Goal: Transaction & Acquisition: Obtain resource

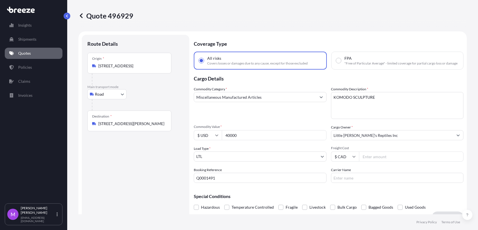
select select "Road"
select select "1"
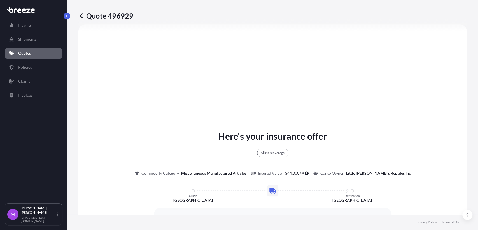
click at [35, 59] on div "Insights Shipments Quotes Policies Claims Invoices" at bounding box center [34, 109] width 58 height 189
click at [34, 54] on link "Quotes" at bounding box center [34, 53] width 58 height 11
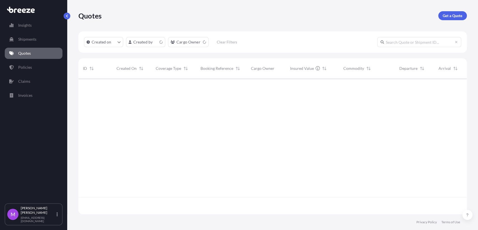
scroll to position [134, 384]
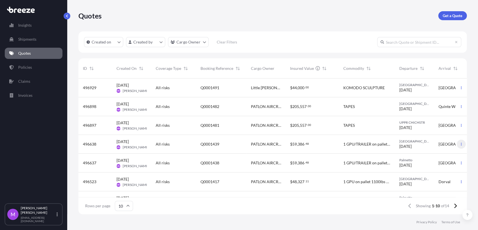
click at [457, 147] on button "button" at bounding box center [461, 144] width 9 height 9
click at [441, 158] on link "Duplicate quote" at bounding box center [432, 155] width 43 height 9
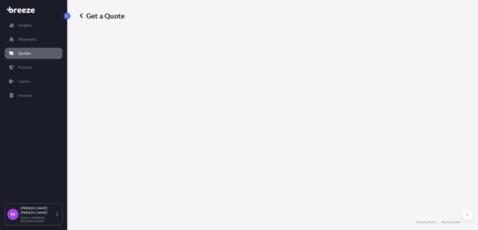
select select "Road"
select select "1"
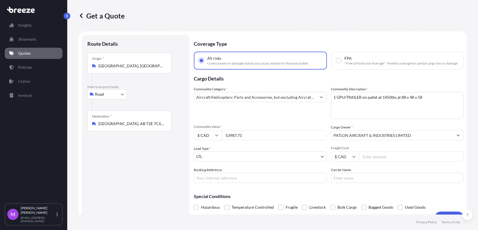
scroll to position [9, 0]
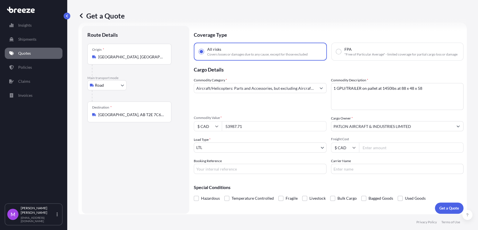
click at [350, 103] on textarea "1 GPU/TRAILER on pallet at 1450lbs at 88 x 48 x 58" at bounding box center [397, 96] width 133 height 27
paste textarea "UN3481 LITHIUM-ION BATTERY CONTAINED INSIDE EQUIPMENT, CLASS 9, LITHIUM-ION BAT…"
click at [348, 106] on textarea "1 GPU/TRAILER on pallet at 1450lbs at 88 x 48 x 58" at bounding box center [397, 96] width 133 height 27
click at [331, 106] on textarea "1 GPU/TRAILER on pallet at 1450lbs at 88 x 48 x 58" at bounding box center [397, 96] width 133 height 27
type textarea "UN3481 LITHIUM-ION BATTERY CONTAINED INSIDE EQUIPMENT, CLASS 9, LITHIUM-ION BAT…"
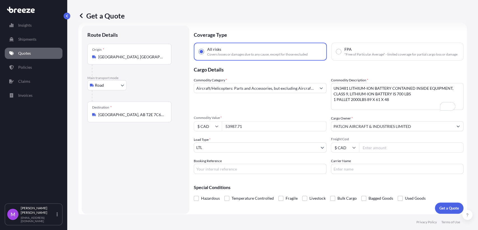
drag, startPoint x: 219, startPoint y: 171, endPoint x: 234, endPoint y: 172, distance: 15.2
click at [218, 171] on input "Booking Reference" at bounding box center [260, 169] width 133 height 10
paste input "Q0001501"
type input "Q0001501"
click at [163, 180] on div "Route Details Place of loading Road Road Rail Origin * [GEOGRAPHIC_DATA], [GEOG…" at bounding box center [135, 119] width 96 height 177
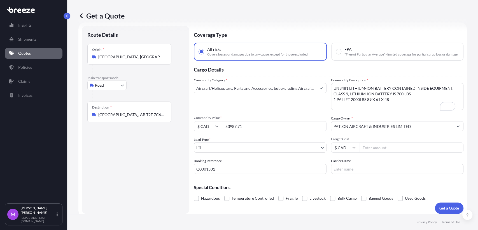
drag, startPoint x: 252, startPoint y: 131, endPoint x: 212, endPoint y: 129, distance: 40.4
click at [212, 129] on div "$ CAD 53987.71" at bounding box center [260, 126] width 133 height 10
paste input "80000.00"
type input "80000.00"
click at [145, 171] on div "Route Details Place of loading Road Road Rail Origin * [GEOGRAPHIC_DATA], [GEOG…" at bounding box center [135, 119] width 96 height 177
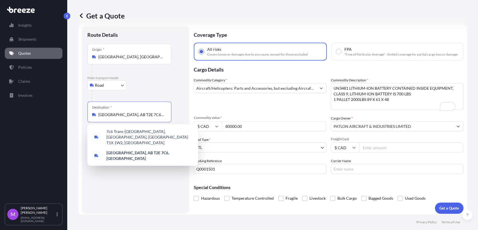
drag, startPoint x: 154, startPoint y: 115, endPoint x: 102, endPoint y: 117, distance: 52.2
click at [92, 113] on div "Destination * [GEOGRAPHIC_DATA], [GEOGRAPHIC_DATA] T2E 7C6, [GEOGRAPHIC_DATA]" at bounding box center [129, 111] width 84 height 21
paste input "Sault Ste. [PERSON_NAME][STREET_ADDRESS]"
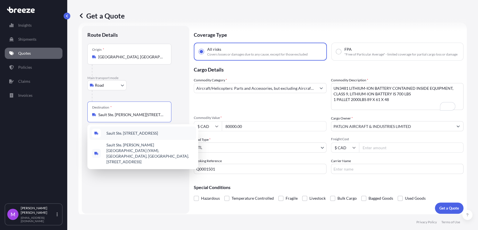
click at [141, 134] on span "Sault Ste. [STREET_ADDRESS]" at bounding box center [132, 133] width 52 height 6
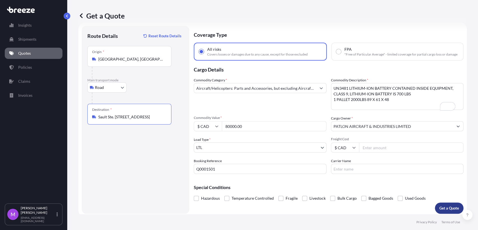
type input "Sault Ste. [STREET_ADDRESS]"
click at [440, 210] on p "Get a Quote" at bounding box center [450, 208] width 20 height 6
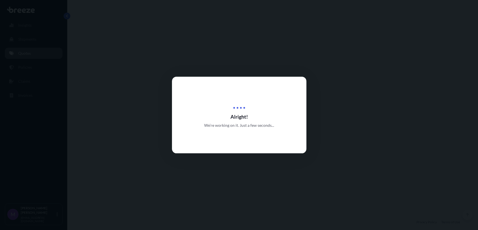
select select "Road"
select select "1"
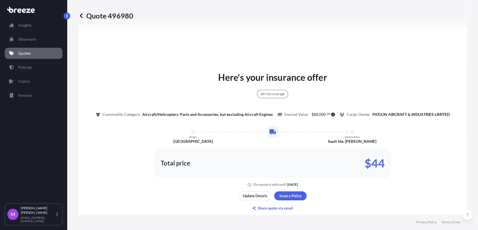
scroll to position [332, 0]
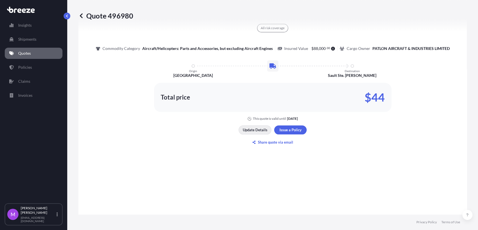
click at [253, 133] on p "Update Details" at bounding box center [255, 130] width 25 height 6
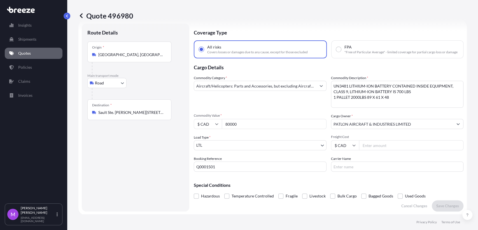
scroll to position [9, 0]
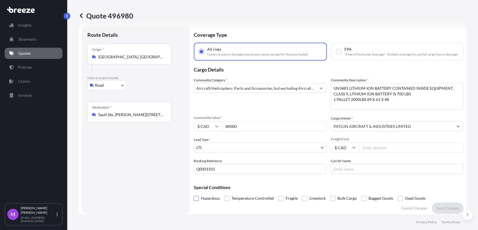
click at [197, 201] on span at bounding box center [196, 198] width 5 height 5
click at [194, 194] on input "Hazardous" at bounding box center [194, 194] width 0 height 0
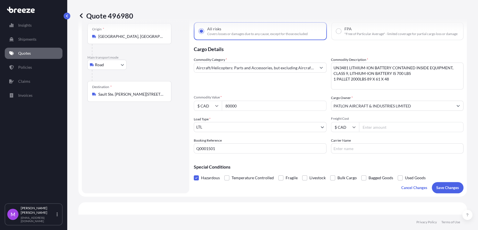
scroll to position [40, 0]
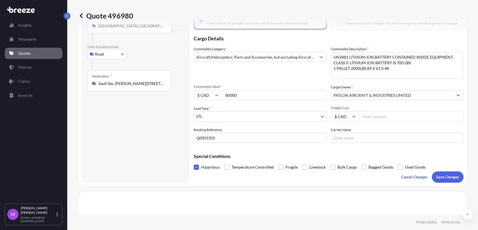
click at [442, 180] on p "Save Changes" at bounding box center [448, 177] width 23 height 6
select select "Road"
select select "1"
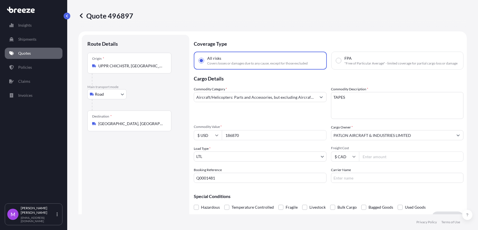
select select "Road"
select select "1"
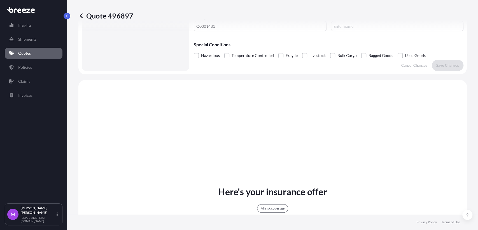
scroll to position [83, 0]
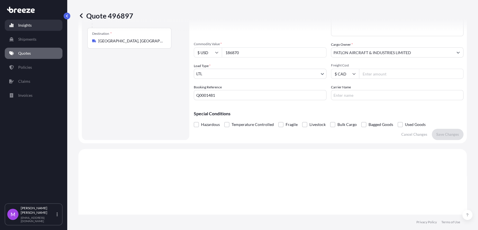
click at [21, 23] on p "Insights" at bounding box center [24, 25] width 13 height 6
select select "2025"
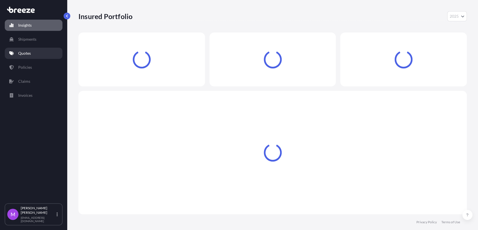
click at [33, 59] on link "Quotes" at bounding box center [34, 53] width 58 height 11
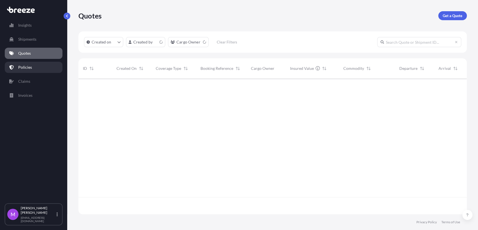
scroll to position [134, 384]
click at [419, 44] on input "text" at bounding box center [419, 42] width 84 height 10
paste input "Q0001438"
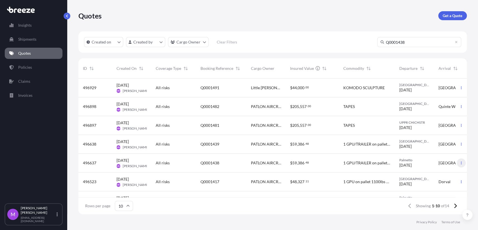
type input "Q0001438"
click at [459, 161] on button "button" at bounding box center [461, 162] width 9 height 9
click at [433, 175] on p "Duplicate quote" at bounding box center [435, 174] width 28 height 6
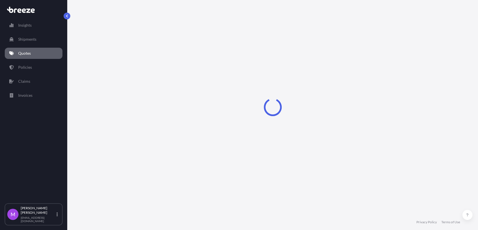
select select "Road"
select select "1"
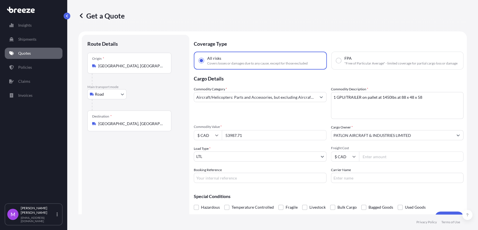
scroll to position [9, 0]
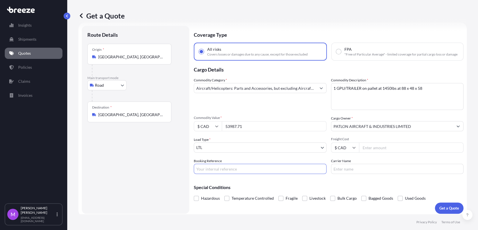
click at [243, 174] on input "Booking Reference" at bounding box center [260, 169] width 133 height 10
drag, startPoint x: 248, startPoint y: 132, endPoint x: 217, endPoint y: 129, distance: 31.3
click at [217, 129] on div "$ CAD 53987.71" at bounding box center [260, 126] width 133 height 10
paste input "80000.00"
type input "80000.00"
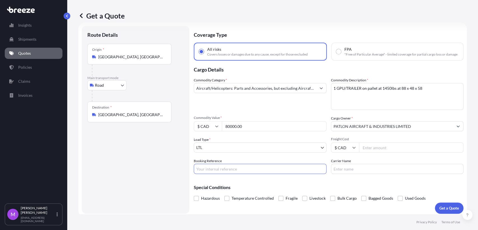
click at [226, 171] on input "Booking Reference" at bounding box center [260, 169] width 133 height 10
paste input "Q0001500"
type input "Q0001500"
click at [245, 128] on input "80000.00" at bounding box center [274, 126] width 105 height 10
click at [355, 104] on textarea "1 GPU/TRAILER on pallet at 1450lbs at 88 x 48 x 58" at bounding box center [397, 96] width 133 height 27
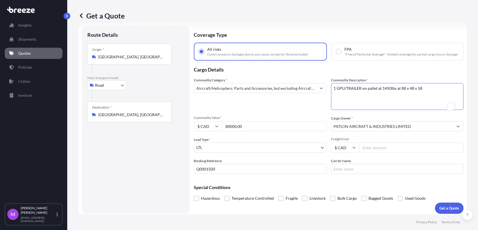
paste textarea "UN3481 LITHIUM-ION BATTERY CONTAINED INSIDE EQUIPMENT, CLASS 9, LITHIUM-ION BAT…"
click at [351, 105] on textarea "1 GPU/TRAILER on pallet at 1450lbs at 88 x 48 x 58" at bounding box center [397, 96] width 133 height 27
type textarea "UN3481 LITHIUM-ION BATTERY CONTAINED INSIDE EQUIPMENT, CLASS 9, LITHIUM-ION BAT…"
click at [239, 130] on input "80000.00" at bounding box center [274, 126] width 105 height 10
drag, startPoint x: 247, startPoint y: 129, endPoint x: 203, endPoint y: 127, distance: 43.8
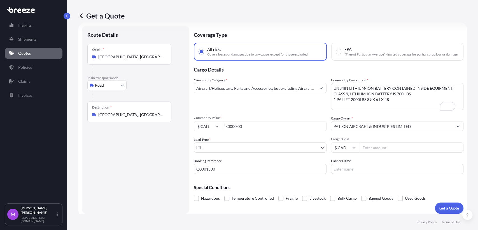
click at [203, 127] on div "$ CAD 80000.00" at bounding box center [260, 126] width 133 height 10
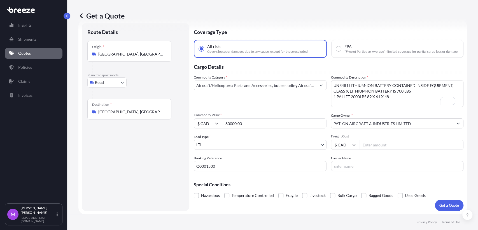
scroll to position [16, 0]
click at [440, 206] on p "Get a Quote" at bounding box center [450, 205] width 20 height 6
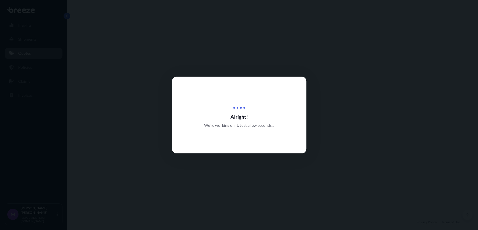
select select "Road"
select select "1"
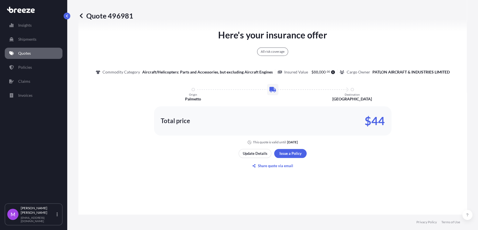
scroll to position [308, 0]
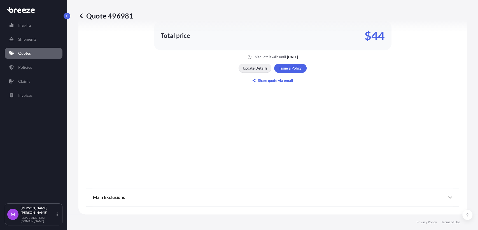
click at [245, 69] on button "Update Details" at bounding box center [255, 68] width 33 height 9
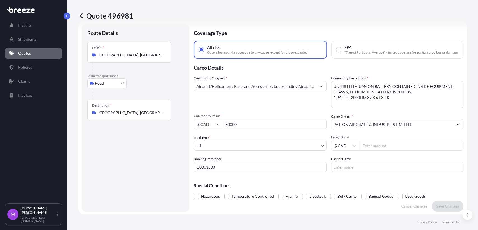
scroll to position [9, 0]
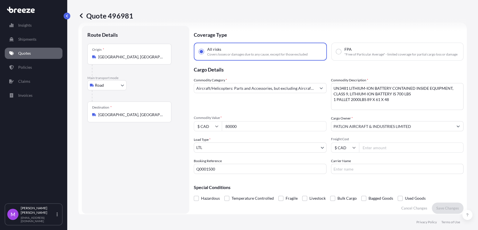
click at [196, 202] on label "Hazardous" at bounding box center [207, 198] width 26 height 8
click at [194, 194] on input "Hazardous" at bounding box center [194, 194] width 0 height 0
click at [437, 210] on p "Save Changes" at bounding box center [448, 208] width 23 height 6
select select "Road"
select select "1"
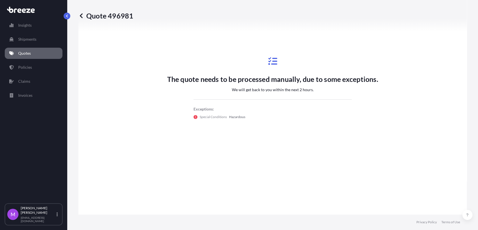
scroll to position [300, 0]
